Goal: Navigation & Orientation: Understand site structure

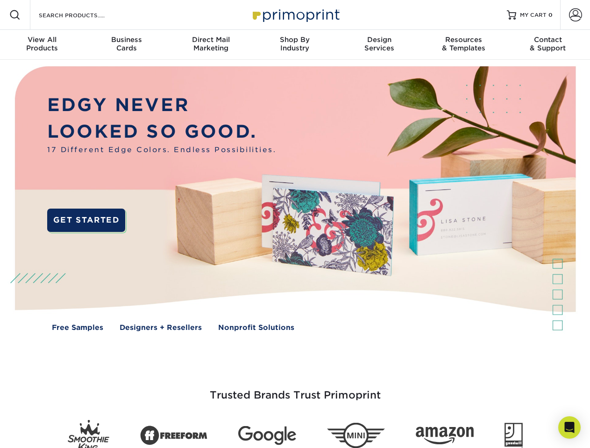
click at [295, 224] on img at bounding box center [295, 206] width 584 height 292
click at [15, 15] on span at bounding box center [14, 14] width 11 height 11
click at [575, 15] on span at bounding box center [575, 14] width 13 height 13
click at [42, 45] on div "View All Products" at bounding box center [42, 43] width 84 height 17
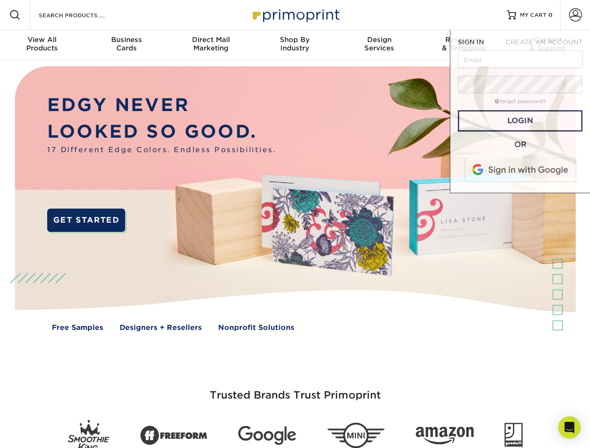
click at [126, 45] on div "Business Cards" at bounding box center [126, 43] width 84 height 17
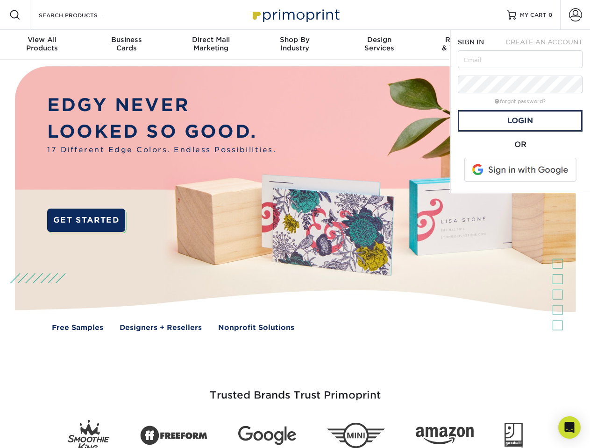
click at [211, 45] on div "Direct Mail Marketing" at bounding box center [211, 43] width 84 height 17
click at [295, 45] on div "Shop By Industry" at bounding box center [295, 43] width 84 height 17
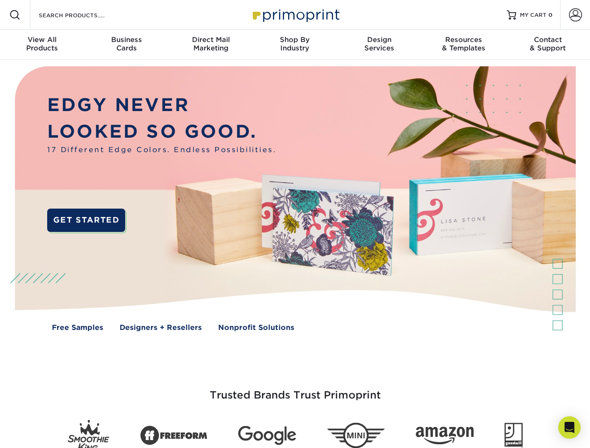
click at [379, 45] on div "Design Services" at bounding box center [379, 43] width 84 height 17
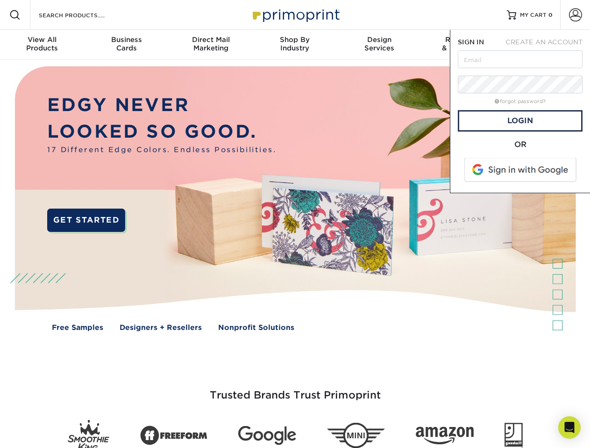
click at [463, 45] on span "SIGN IN" at bounding box center [471, 41] width 26 height 7
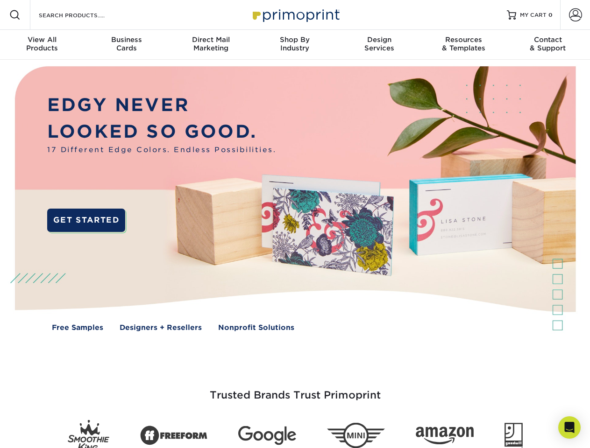
click at [548, 45] on div "Contact & Support" at bounding box center [548, 43] width 84 height 17
